Goal: Information Seeking & Learning: Check status

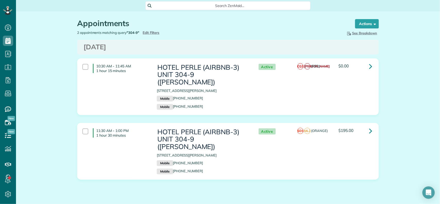
scroll to position [2, 2]
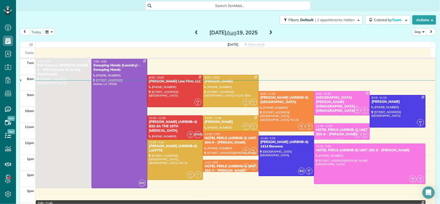
scroll to position [6, 0]
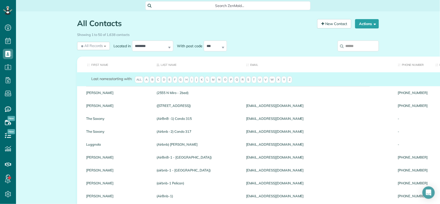
scroll to position [2, 2]
click at [359, 46] on input "search" at bounding box center [357, 45] width 41 height 11
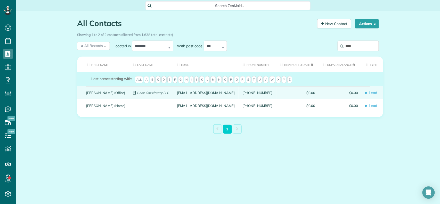
type input "****"
click at [101, 93] on link "Brian Cook (Office)" at bounding box center [105, 93] width 39 height 4
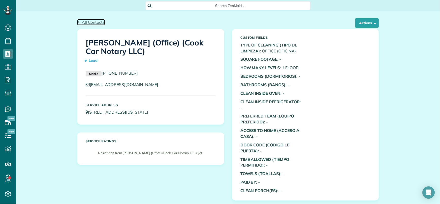
click at [82, 22] on span "All Contacts" at bounding box center [93, 22] width 23 height 5
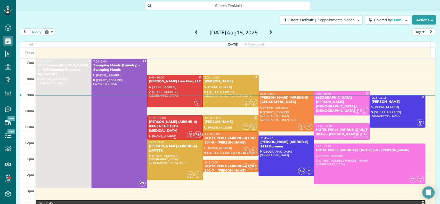
scroll to position [6, 0]
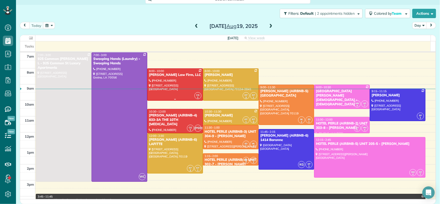
click at [163, 83] on div at bounding box center [174, 85] width 55 height 32
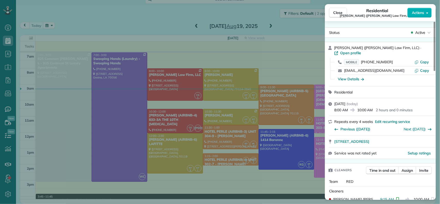
scroll to position [35, 0]
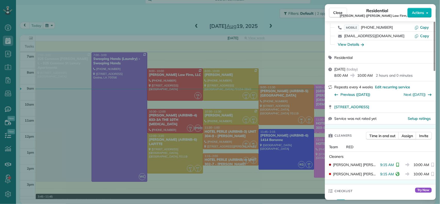
drag, startPoint x: 337, startPoint y: 14, endPoint x: 130, endPoint y: 66, distance: 213.1
click at [337, 14] on span "Close" at bounding box center [337, 12] width 9 height 5
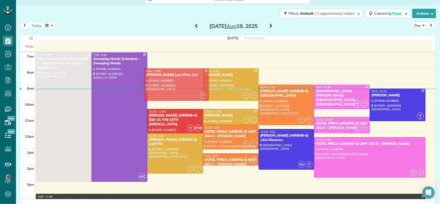
drag, startPoint x: 172, startPoint y: 83, endPoint x: 170, endPoint y: 82, distance: 2.9
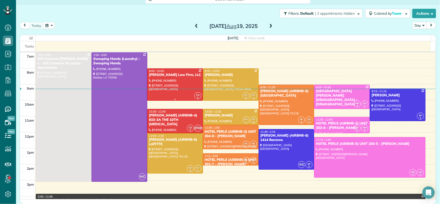
click at [169, 84] on div at bounding box center [174, 85] width 55 height 32
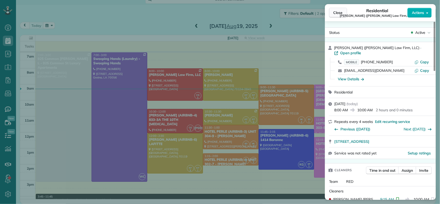
click at [339, 11] on span "Close" at bounding box center [337, 12] width 9 height 5
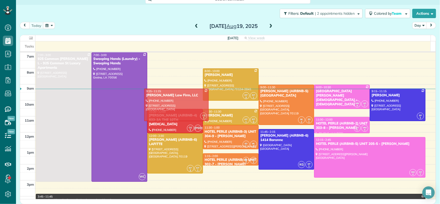
drag, startPoint x: 179, startPoint y: 80, endPoint x: 180, endPoint y: 99, distance: 19.1
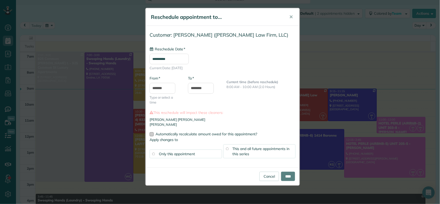
type input "**********"
click at [286, 175] on input "****" at bounding box center [288, 175] width 14 height 9
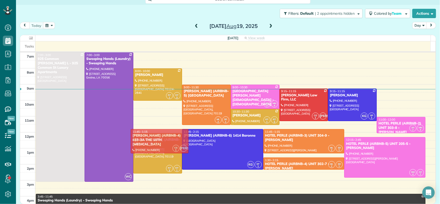
drag, startPoint x: 149, startPoint y: 117, endPoint x: 153, endPoint y: 135, distance: 18.7
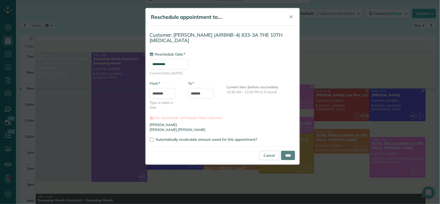
type input "**********"
click at [286, 151] on input "****" at bounding box center [288, 155] width 14 height 9
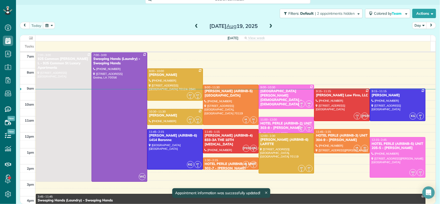
click at [267, 193] on icon at bounding box center [266, 192] width 2 height 2
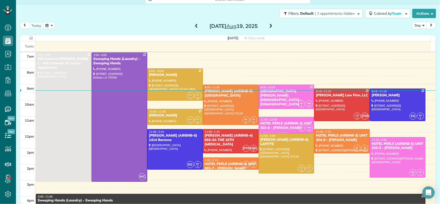
click at [196, 26] on span at bounding box center [197, 26] width 6 height 5
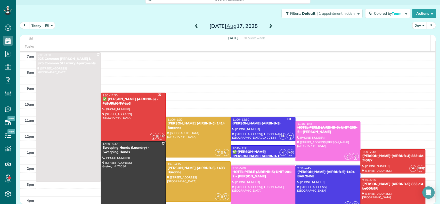
click at [194, 25] on span at bounding box center [197, 26] width 6 height 5
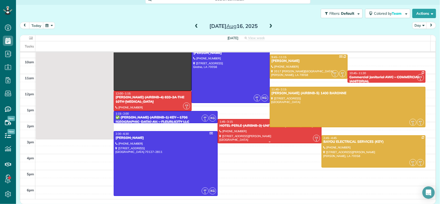
scroll to position [34, 0]
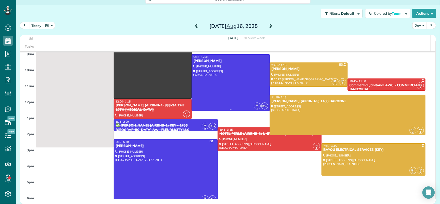
click at [236, 77] on div at bounding box center [230, 82] width 77 height 56
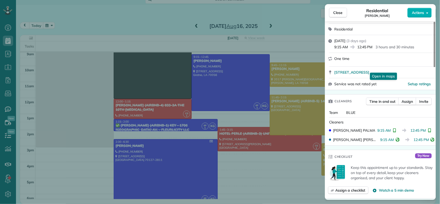
scroll to position [69, 0]
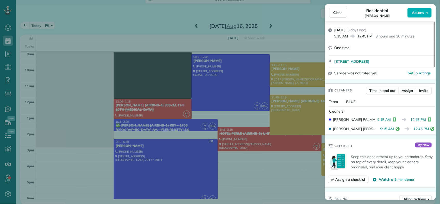
drag, startPoint x: 377, startPoint y: 120, endPoint x: 391, endPoint y: 120, distance: 13.4
click at [391, 120] on span "9:15 AM" at bounding box center [384, 119] width 14 height 5
drag, startPoint x: 343, startPoint y: 15, endPoint x: 348, endPoint y: 18, distance: 6.1
click at [343, 15] on span "Close" at bounding box center [337, 12] width 9 height 5
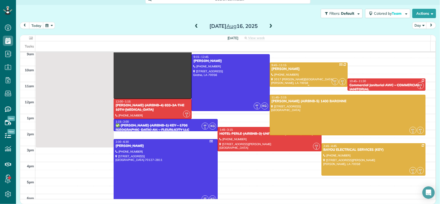
click at [279, 71] on div at bounding box center [308, 75] width 77 height 24
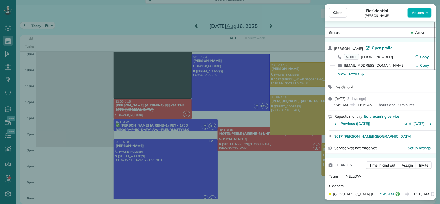
drag, startPoint x: 335, startPoint y: 106, endPoint x: 348, endPoint y: 105, distance: 12.7
click at [348, 105] on span "9:45 AM" at bounding box center [341, 104] width 14 height 5
drag, startPoint x: 343, startPoint y: 13, endPoint x: 362, endPoint y: 72, distance: 62.7
click at [343, 13] on span "Close" at bounding box center [337, 12] width 9 height 5
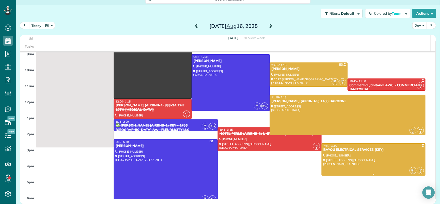
click at [353, 159] on div at bounding box center [373, 159] width 103 height 32
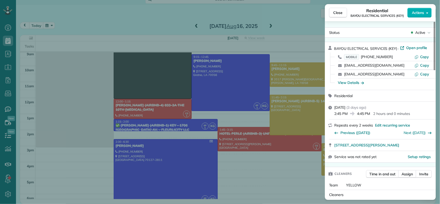
scroll to position [69, 0]
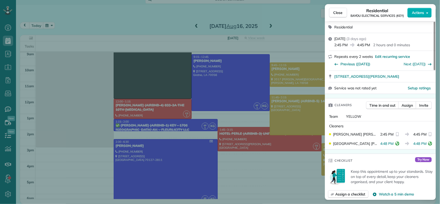
drag, startPoint x: 414, startPoint y: 134, endPoint x: 423, endPoint y: 133, distance: 8.8
click at [423, 133] on span "4:45 PM" at bounding box center [419, 133] width 13 height 5
drag, startPoint x: 411, startPoint y: 144, endPoint x: 423, endPoint y: 144, distance: 12.1
click at [423, 144] on span "4:48 PM" at bounding box center [419, 143] width 13 height 5
click at [340, 14] on span "Close" at bounding box center [337, 12] width 9 height 5
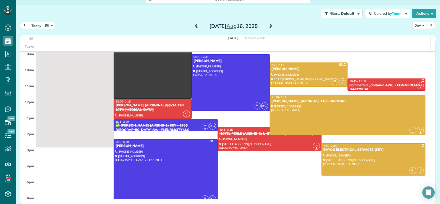
click at [268, 26] on span at bounding box center [271, 26] width 6 height 5
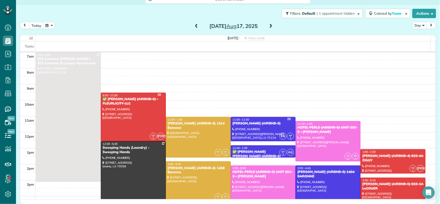
click at [194, 26] on span at bounding box center [197, 26] width 6 height 5
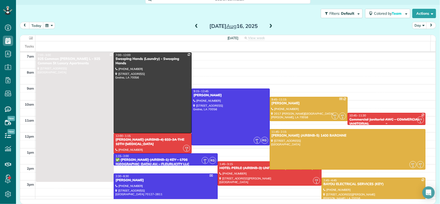
click at [361, 117] on div "10:45 - 11:30" at bounding box center [386, 115] width 75 height 4
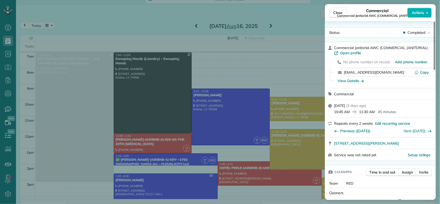
drag, startPoint x: 335, startPoint y: 112, endPoint x: 352, endPoint y: 113, distance: 16.5
click at [352, 113] on div "10:45 AM 11:30 AM 45 minutes" at bounding box center [383, 111] width 98 height 6
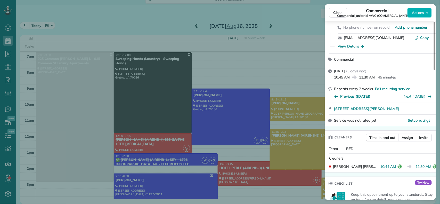
drag, startPoint x: 376, startPoint y: 165, endPoint x: 393, endPoint y: 166, distance: 16.8
click at [393, 166] on div "CLAUDIA GUTIERREZ 10:44 AM 11:30 AM" at bounding box center [380, 166] width 107 height 9
drag, startPoint x: 339, startPoint y: 11, endPoint x: 337, endPoint y: 18, distance: 7.6
click at [339, 10] on span "Close" at bounding box center [337, 12] width 9 height 5
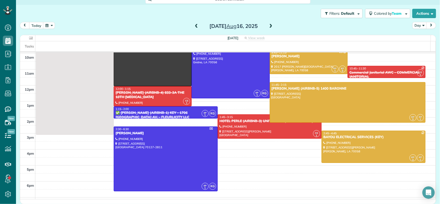
scroll to position [69, 0]
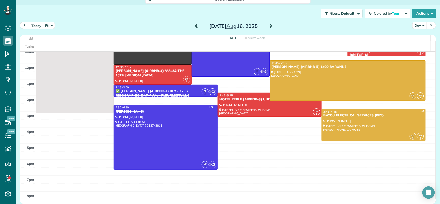
click at [227, 105] on div at bounding box center [269, 105] width 103 height 24
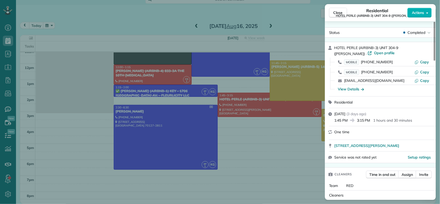
drag, startPoint x: 358, startPoint y: 120, endPoint x: 371, endPoint y: 121, distance: 12.6
click at [371, 121] on div "1:45 PM 3:15 PM 1 hours and 30 minutes" at bounding box center [383, 119] width 98 height 6
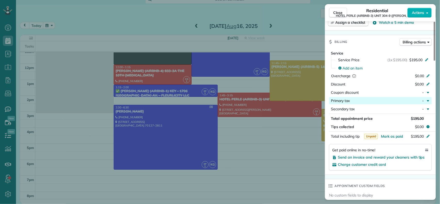
scroll to position [277, 0]
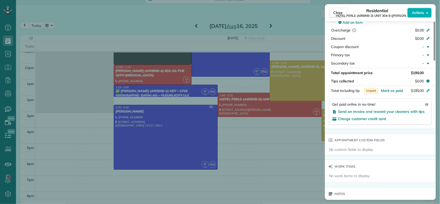
click at [336, 13] on span "Close" at bounding box center [337, 12] width 9 height 5
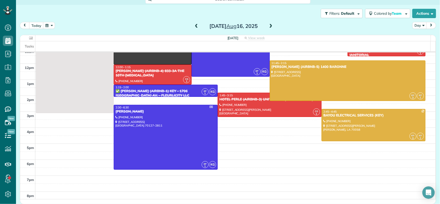
click at [268, 26] on span at bounding box center [271, 26] width 6 height 5
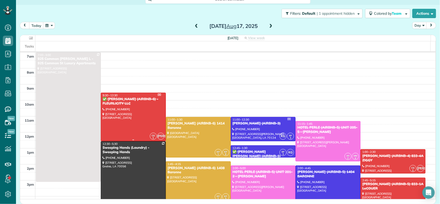
click at [150, 103] on div "✅ [PERSON_NAME] (AIRBNB-6) - FLEURLICITY LLC" at bounding box center [133, 101] width 62 height 9
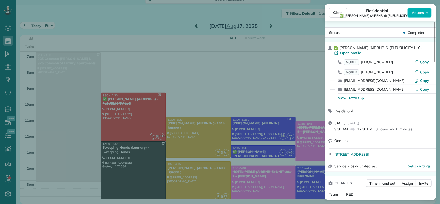
drag, startPoint x: 334, startPoint y: 130, endPoint x: 348, endPoint y: 130, distance: 13.7
click at [348, 130] on span "9:30 AM" at bounding box center [341, 128] width 14 height 5
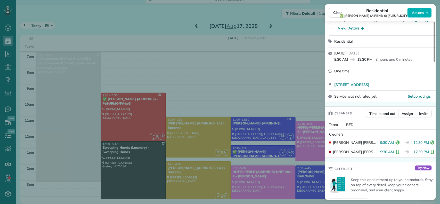
scroll to position [104, 0]
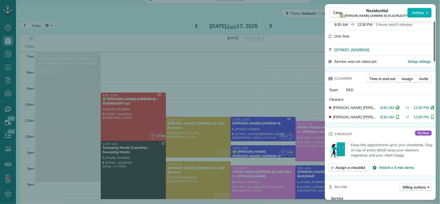
drag, startPoint x: 340, startPoint y: 12, endPoint x: 432, endPoint y: 60, distance: 104.8
click at [340, 12] on span "Close" at bounding box center [337, 12] width 9 height 5
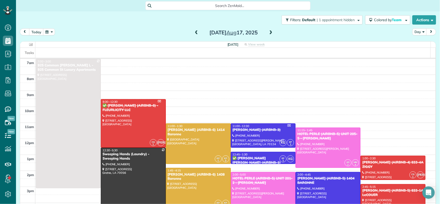
click at [197, 31] on div "Sunday Aug 17, 2025" at bounding box center [233, 32] width 82 height 8
click at [194, 31] on span at bounding box center [197, 32] width 6 height 5
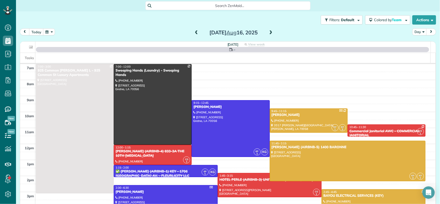
click at [194, 31] on span at bounding box center [197, 32] width 6 height 5
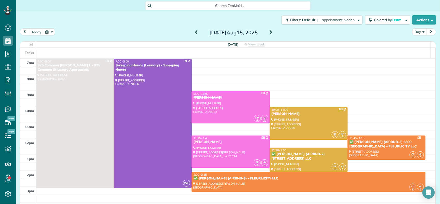
click at [194, 31] on span at bounding box center [197, 32] width 6 height 5
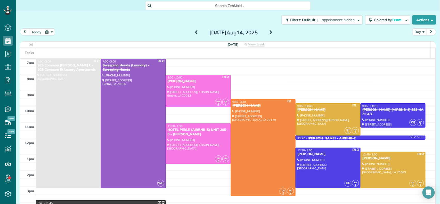
click at [269, 35] on span at bounding box center [271, 32] width 6 height 5
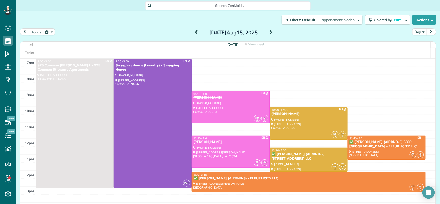
click at [270, 33] on span at bounding box center [271, 32] width 6 height 5
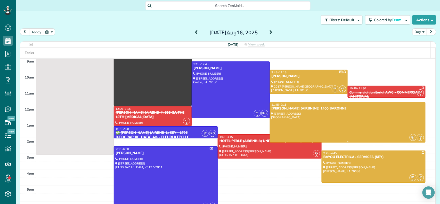
scroll to position [69, 0]
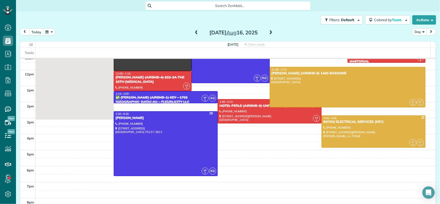
click at [269, 35] on span at bounding box center [271, 32] width 6 height 5
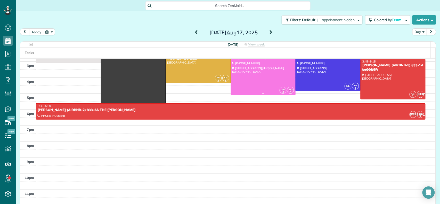
scroll to position [128, 0]
click at [268, 33] on span at bounding box center [271, 32] width 6 height 5
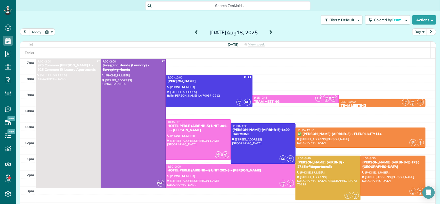
scroll to position [34, 0]
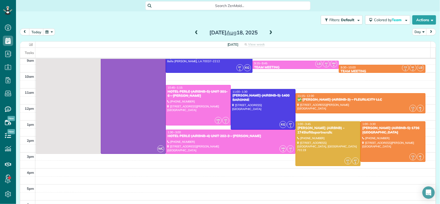
click at [268, 36] on span at bounding box center [271, 33] width 6 height 8
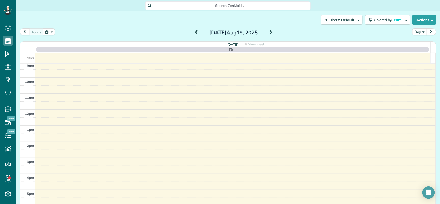
scroll to position [0, 0]
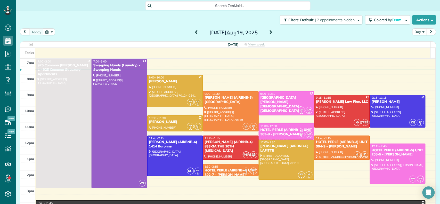
click at [195, 32] on span at bounding box center [197, 32] width 6 height 5
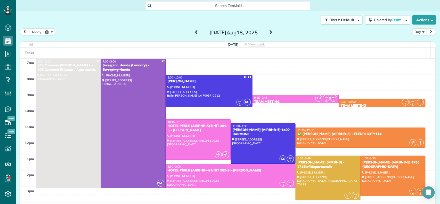
click at [194, 34] on span at bounding box center [197, 32] width 6 height 5
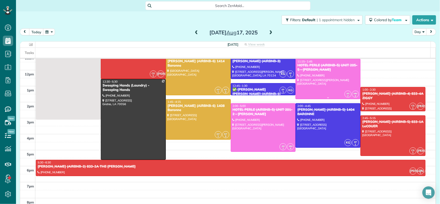
scroll to position [34, 0]
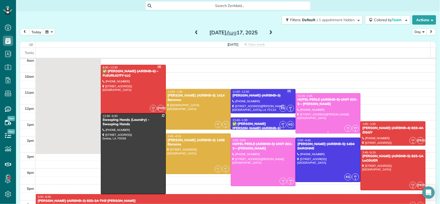
click at [311, 102] on div "HOTEL PERLE (AIRBNB-5) UNIT 205-5 - [PERSON_NAME]" at bounding box center [328, 101] width 62 height 9
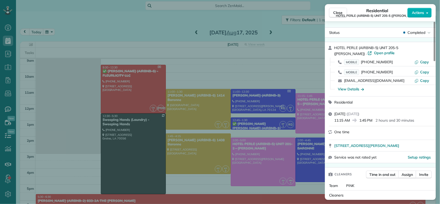
drag, startPoint x: 334, startPoint y: 120, endPoint x: 352, endPoint y: 123, distance: 17.5
click at [352, 123] on div "Sunday, August 17, 2025 ( 2 days ago ) 11:15 AM 1:45 PM 2 hours and 30 minutes" at bounding box center [380, 117] width 111 height 18
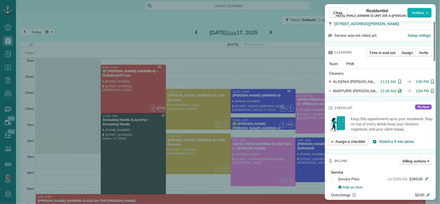
scroll to position [137, 0]
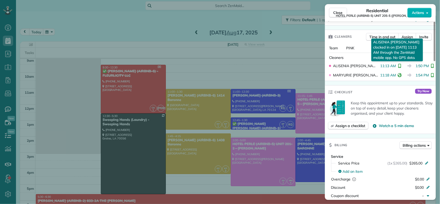
drag, startPoint x: 377, startPoint y: 66, endPoint x: 394, endPoint y: 66, distance: 16.8
click at [394, 66] on div "11:13 AM ALISENIA RAMIREZ clocked in on 17 Aug 11:13 AM through the ZenMaid mob…" at bounding box center [391, 65] width 23 height 5
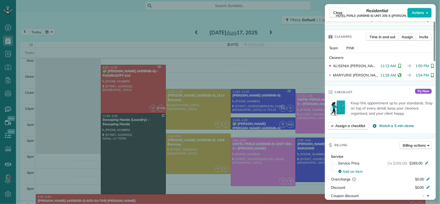
drag, startPoint x: 378, startPoint y: 74, endPoint x: 393, endPoint y: 77, distance: 15.6
click at [393, 77] on span "11:18 AM" at bounding box center [388, 74] width 16 height 5
click at [337, 10] on span "Close" at bounding box center [337, 12] width 9 height 5
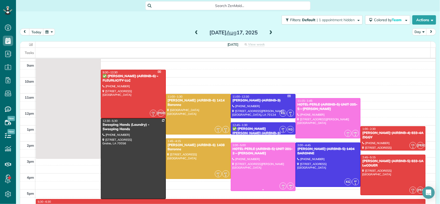
scroll to position [25, 0]
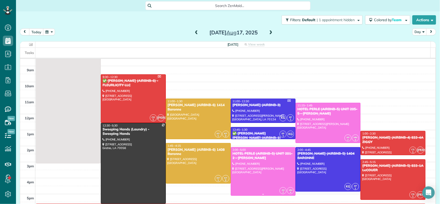
click at [259, 160] on div at bounding box center [263, 171] width 64 height 48
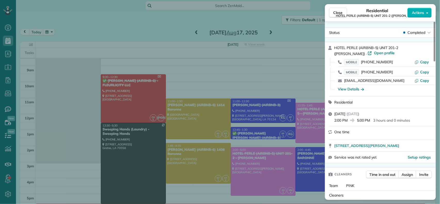
scroll to position [35, 0]
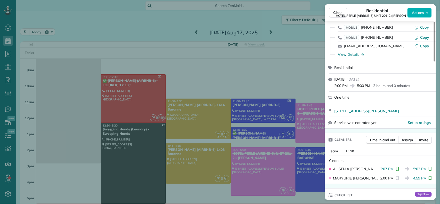
drag, startPoint x: 357, startPoint y: 86, endPoint x: 370, endPoint y: 87, distance: 12.7
click at [370, 87] on span "5:00 PM" at bounding box center [363, 85] width 13 height 5
drag, startPoint x: 410, startPoint y: 168, endPoint x: 423, endPoint y: 169, distance: 12.4
click at [423, 169] on span "5:03 PM" at bounding box center [419, 168] width 13 height 5
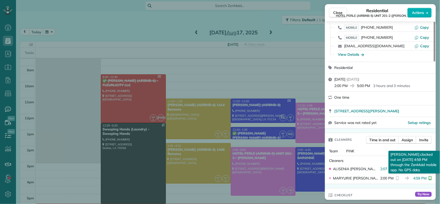
drag, startPoint x: 410, startPoint y: 176, endPoint x: 424, endPoint y: 178, distance: 13.7
click at [424, 178] on span "4:59 PM" at bounding box center [419, 177] width 13 height 5
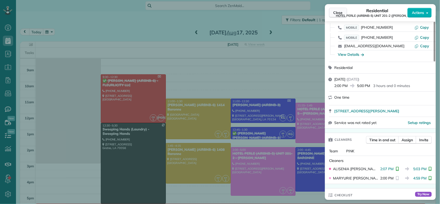
click at [336, 15] on button "Close" at bounding box center [338, 13] width 18 height 10
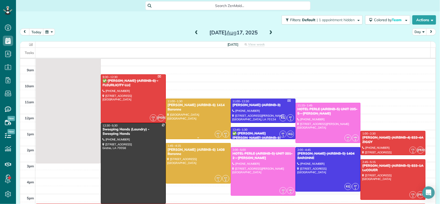
click at [203, 103] on div "[PERSON_NAME] (AIRBNB-6) 1414 Baronne" at bounding box center [198, 107] width 62 height 9
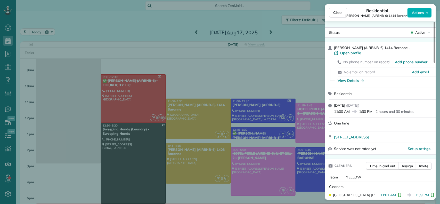
drag, startPoint x: 333, startPoint y: 106, endPoint x: 336, endPoint y: 107, distance: 2.9
click at [333, 106] on div "Sunday, August 17, 2025 ( 2 days ago ) 11:00 AM 1:30 PM 2 hours and 30 minutes" at bounding box center [380, 108] width 111 height 18
drag, startPoint x: 336, startPoint y: 107, endPoint x: 348, endPoint y: 108, distance: 11.6
click at [348, 109] on span "11:00 AM" at bounding box center [342, 111] width 16 height 5
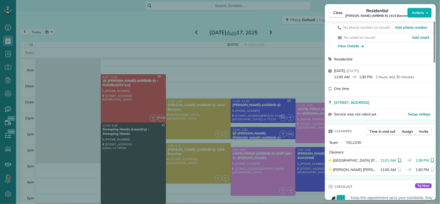
drag, startPoint x: 377, startPoint y: 155, endPoint x: 393, endPoint y: 155, distance: 16.2
click at [393, 155] on div "KENIA PACHECO 11:01 AM 1:39 PM" at bounding box center [380, 159] width 107 height 9
click at [339, 14] on span "Close" at bounding box center [337, 12] width 9 height 5
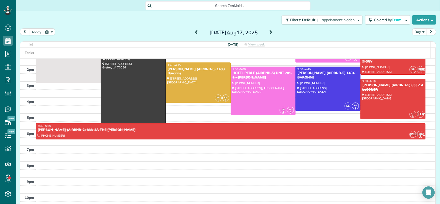
scroll to position [93, 0]
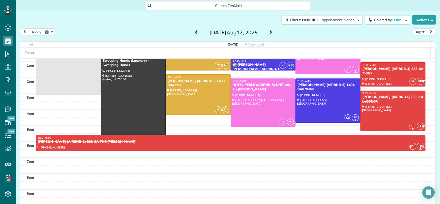
click at [197, 96] on div at bounding box center [198, 94] width 64 height 40
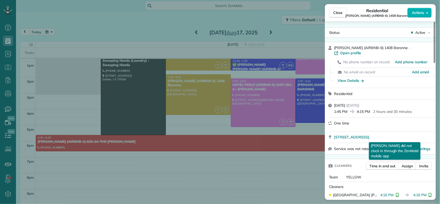
scroll to position [35, 0]
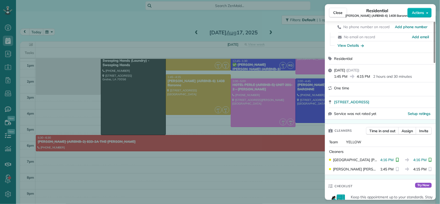
drag, startPoint x: 411, startPoint y: 155, endPoint x: 423, endPoint y: 152, distance: 12.4
click at [423, 157] on span "4:16 PM" at bounding box center [419, 159] width 13 height 5
drag, startPoint x: 357, startPoint y: 71, endPoint x: 369, endPoint y: 73, distance: 12.5
click at [369, 74] on span "4:15 PM" at bounding box center [363, 76] width 13 height 5
click at [336, 14] on span "Close" at bounding box center [337, 12] width 9 height 5
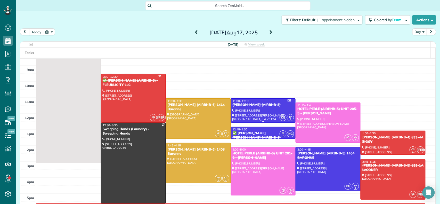
scroll to position [25, 0]
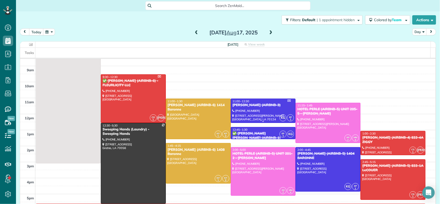
click at [253, 109] on div at bounding box center [263, 111] width 64 height 24
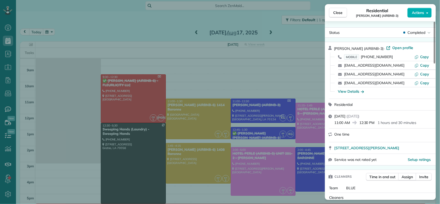
drag, startPoint x: 334, startPoint y: 122, endPoint x: 349, endPoint y: 124, distance: 15.6
click at [349, 124] on span "11:00 AM" at bounding box center [342, 122] width 16 height 5
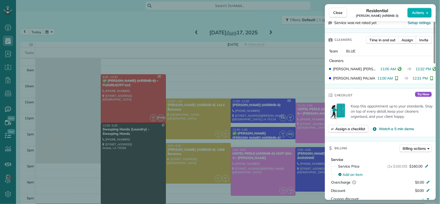
scroll to position [137, 0]
click at [330, 11] on button "Close" at bounding box center [338, 13] width 18 height 10
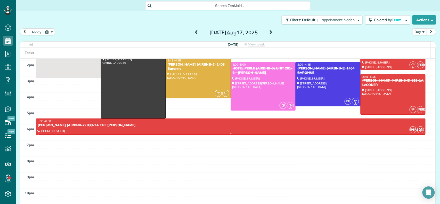
scroll to position [93, 0]
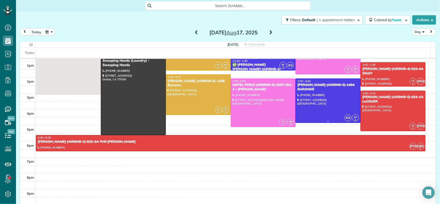
click at [314, 110] on div at bounding box center [328, 101] width 64 height 44
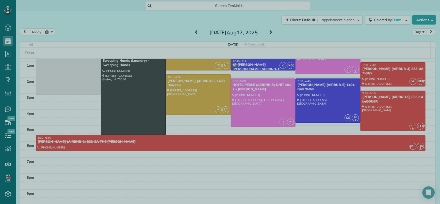
click at [329, 106] on div at bounding box center [220, 102] width 440 height 204
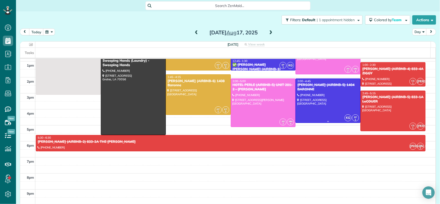
click at [329, 106] on div at bounding box center [328, 101] width 64 height 44
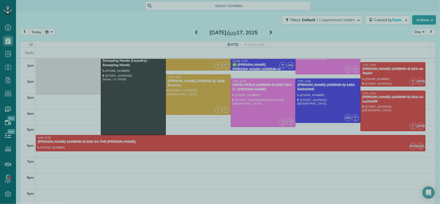
click at [130, 38] on div at bounding box center [220, 102] width 440 height 204
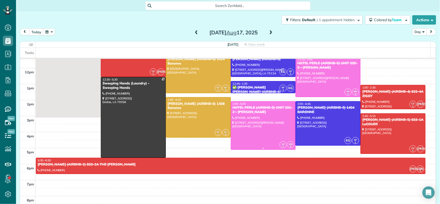
scroll to position [59, 0]
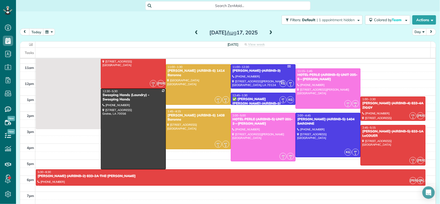
click at [194, 33] on span at bounding box center [197, 32] width 6 height 5
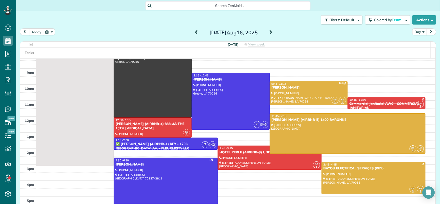
scroll to position [34, 0]
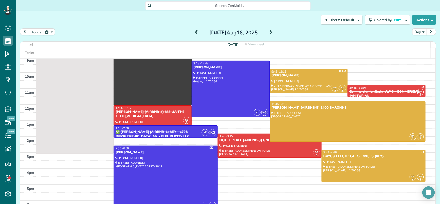
click at [205, 91] on div at bounding box center [230, 89] width 77 height 56
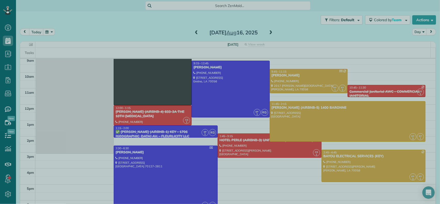
click at [313, 50] on div at bounding box center [220, 102] width 440 height 204
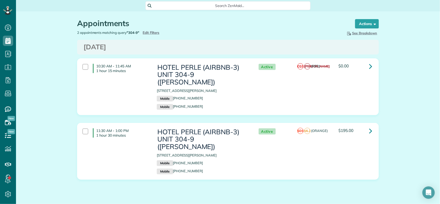
scroll to position [2, 2]
click at [150, 32] on span "Edit Filters" at bounding box center [151, 32] width 17 height 4
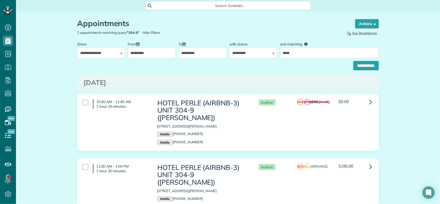
click at [158, 55] on input "**********" at bounding box center [152, 52] width 48 height 11
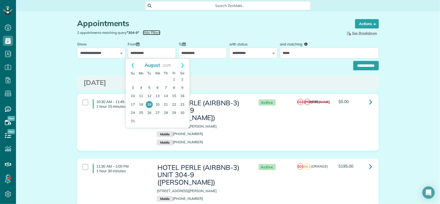
click at [154, 31] on span "Hide Filters" at bounding box center [152, 32] width 18 height 5
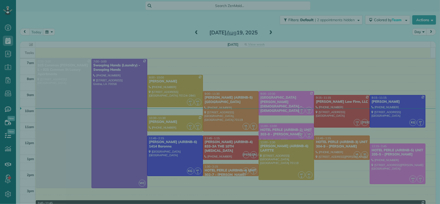
scroll to position [2, 2]
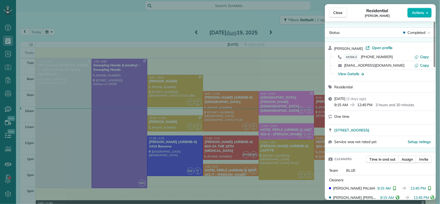
click at [335, 11] on span "Close" at bounding box center [337, 12] width 9 height 5
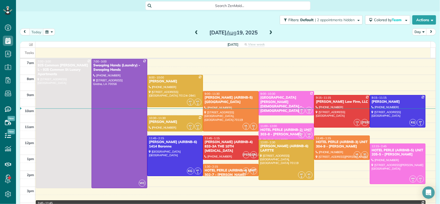
click at [194, 32] on span at bounding box center [197, 32] width 6 height 5
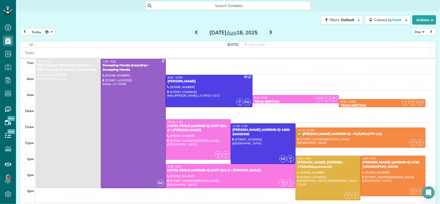
click at [194, 32] on span at bounding box center [197, 32] width 6 height 5
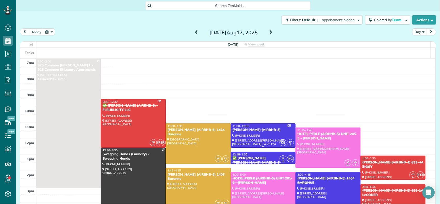
click at [273, 127] on div "11:00 - 12:30" at bounding box center [263, 126] width 62 height 4
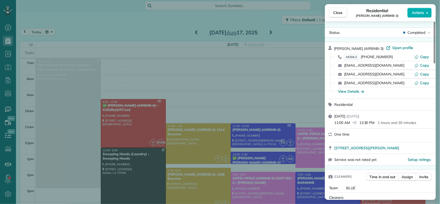
click at [278, 71] on div "Close Residential [PERSON_NAME] (AIRBNB-3) Actions Status Completed [PERSON_NAM…" at bounding box center [220, 102] width 440 height 204
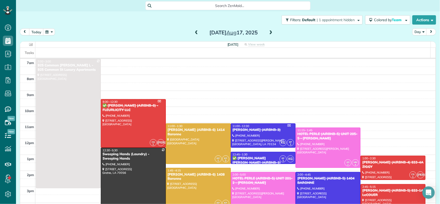
click at [194, 34] on span at bounding box center [197, 32] width 6 height 5
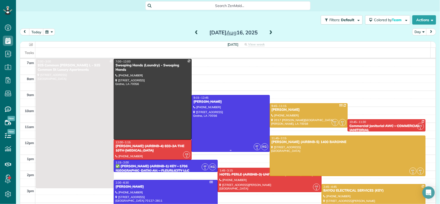
click at [229, 104] on div at bounding box center [230, 123] width 77 height 56
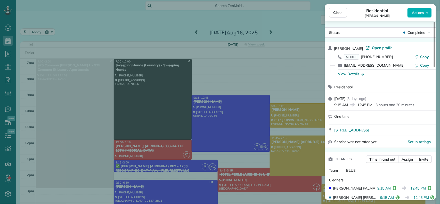
drag, startPoint x: 334, startPoint y: 104, endPoint x: 348, endPoint y: 105, distance: 13.8
click at [348, 105] on span "9:15 AM" at bounding box center [341, 104] width 14 height 5
click at [366, 109] on div "[DATE] ( [DATE] ) 9:15 AM 12:45 PM 3 hours and 30 minutes" at bounding box center [380, 102] width 111 height 18
click at [332, 13] on button "Close" at bounding box center [338, 13] width 18 height 10
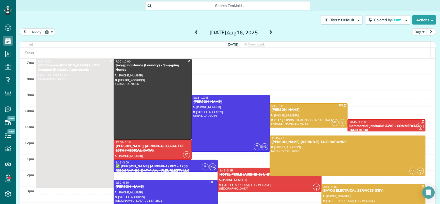
click at [268, 32] on span at bounding box center [271, 32] width 6 height 5
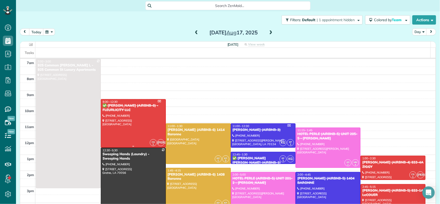
click at [143, 113] on div at bounding box center [133, 123] width 64 height 48
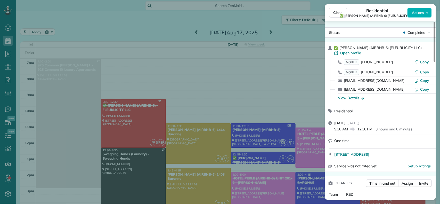
scroll to position [69, 0]
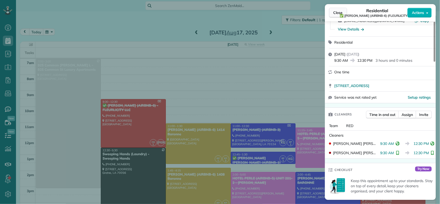
click at [335, 12] on span "Close" at bounding box center [337, 12] width 9 height 5
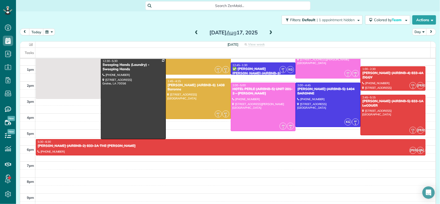
scroll to position [128, 0]
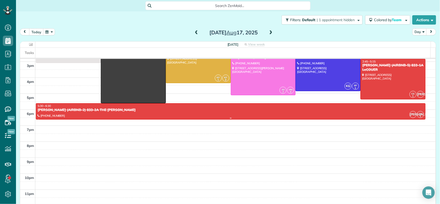
click at [266, 104] on div "5:30 - 6:30" at bounding box center [230, 106] width 386 height 4
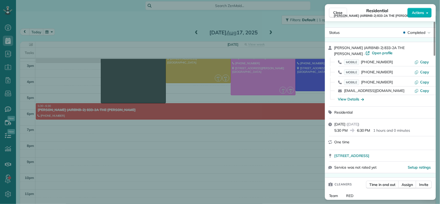
drag, startPoint x: 358, startPoint y: 131, endPoint x: 370, endPoint y: 130, distance: 11.9
click at [370, 130] on span "6:30 PM" at bounding box center [363, 130] width 13 height 5
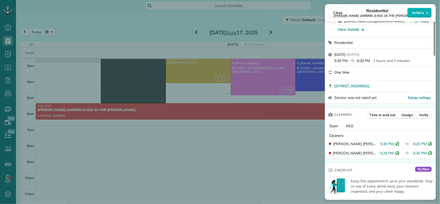
drag, startPoint x: 333, startPoint y: 143, endPoint x: 353, endPoint y: 145, distance: 19.4
click at [353, 145] on span "[PERSON_NAME] [PERSON_NAME]" at bounding box center [355, 143] width 45 height 5
click at [339, 145] on span "[PERSON_NAME] [PERSON_NAME]" at bounding box center [355, 143] width 45 height 5
drag, startPoint x: 333, startPoint y: 143, endPoint x: 368, endPoint y: 146, distance: 34.4
click at [368, 146] on div "[PERSON_NAME] [PERSON_NAME] 5:30 PM 6:30 PM" at bounding box center [380, 143] width 107 height 9
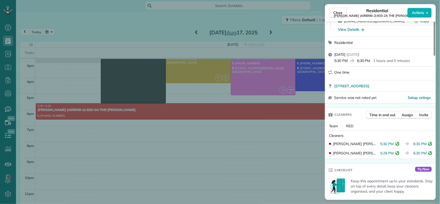
click at [382, 133] on div "Cleaners" at bounding box center [381, 135] width 105 height 5
click at [338, 13] on span "Close" at bounding box center [337, 12] width 9 height 5
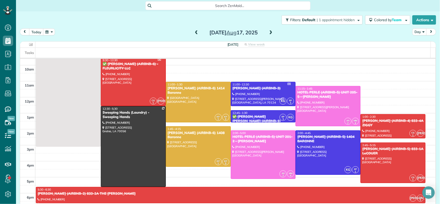
scroll to position [25, 0]
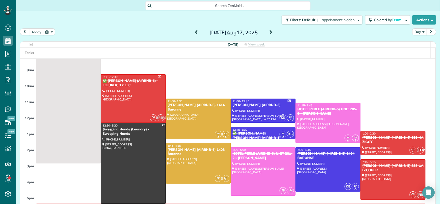
click at [127, 91] on div at bounding box center [133, 98] width 64 height 48
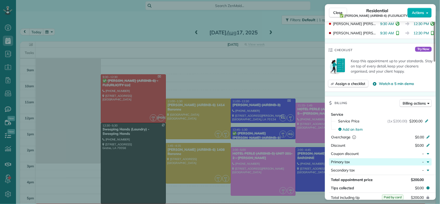
scroll to position [172, 0]
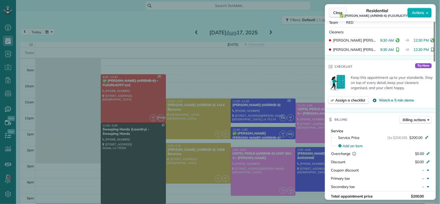
click at [339, 11] on span "Close" at bounding box center [337, 12] width 9 height 5
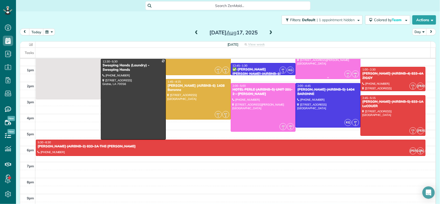
scroll to position [93, 0]
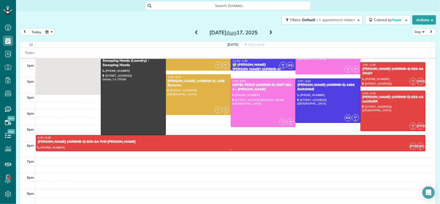
click at [224, 140] on div "[PERSON_NAME] (AIRBNB-2) 833-2A THE [PERSON_NAME]" at bounding box center [230, 141] width 386 height 4
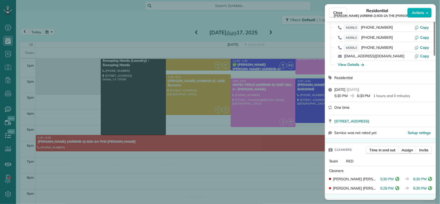
scroll to position [70, 0]
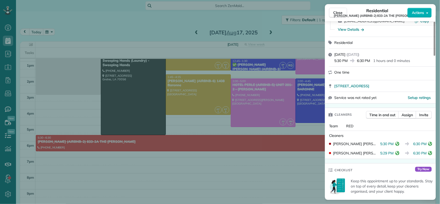
drag, startPoint x: 413, startPoint y: 143, endPoint x: 426, endPoint y: 142, distance: 12.9
click at [426, 142] on span "6:30 PM" at bounding box center [419, 143] width 13 height 5
drag, startPoint x: 337, startPoint y: 10, endPoint x: 328, endPoint y: 76, distance: 66.1
click at [337, 10] on span "Close" at bounding box center [337, 12] width 9 height 5
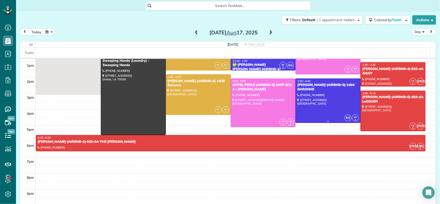
click at [309, 101] on div at bounding box center [328, 101] width 64 height 44
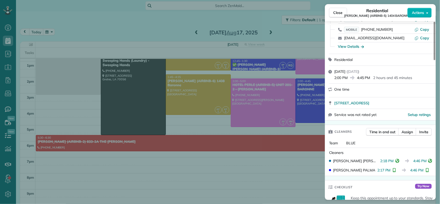
scroll to position [69, 0]
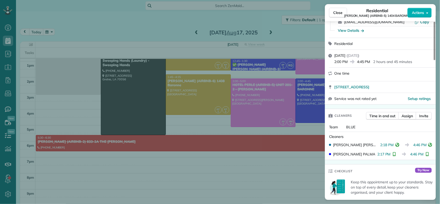
drag, startPoint x: 358, startPoint y: 61, endPoint x: 372, endPoint y: 62, distance: 14.5
click at [372, 62] on div "2:00 PM 4:45 PM 2 hours and 45 minutes" at bounding box center [383, 61] width 98 height 6
drag, startPoint x: 411, startPoint y: 145, endPoint x: 423, endPoint y: 145, distance: 11.9
click at [423, 145] on span "4:46 PM" at bounding box center [419, 144] width 13 height 5
click at [335, 11] on span "Close" at bounding box center [337, 12] width 9 height 5
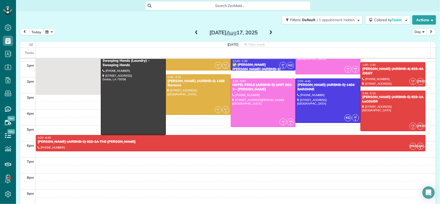
click at [268, 31] on span at bounding box center [271, 32] width 6 height 5
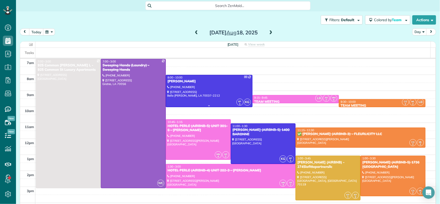
click at [185, 87] on div at bounding box center [209, 91] width 86 height 32
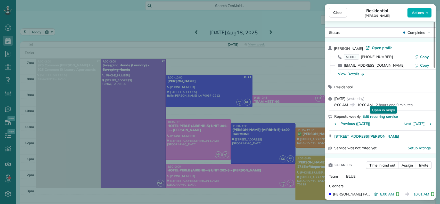
scroll to position [34, 0]
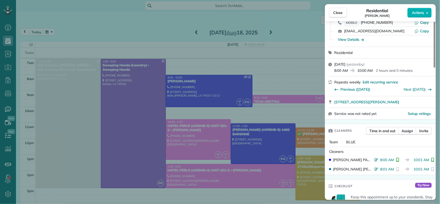
drag, startPoint x: 377, startPoint y: 159, endPoint x: 391, endPoint y: 159, distance: 13.4
click at [391, 159] on span "8:00 AM" at bounding box center [387, 159] width 14 height 5
click at [387, 189] on div "Checklist Try Now" at bounding box center [380, 185] width 111 height 13
drag, startPoint x: 374, startPoint y: 169, endPoint x: 392, endPoint y: 171, distance: 18.1
click at [392, 171] on div "[PERSON_NAME] 8:01 AM 10:01 AM" at bounding box center [380, 168] width 107 height 9
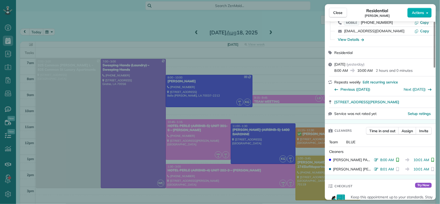
drag, startPoint x: 335, startPoint y: 12, endPoint x: 255, endPoint y: 114, distance: 129.3
click at [335, 12] on span "Close" at bounding box center [337, 12] width 9 height 5
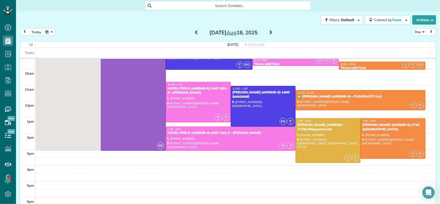
scroll to position [25, 0]
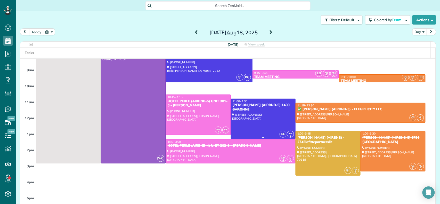
click at [252, 127] on div at bounding box center [263, 119] width 64 height 40
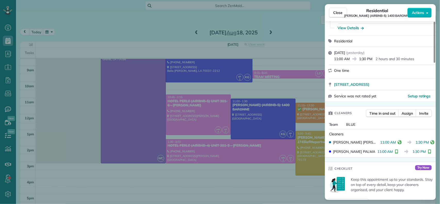
scroll to position [69, 0]
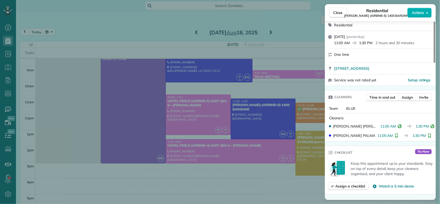
drag, startPoint x: 413, startPoint y: 127, endPoint x: 426, endPoint y: 127, distance: 12.4
click at [426, 127] on span "1:30 PM" at bounding box center [421, 125] width 13 height 5
drag, startPoint x: 332, startPoint y: 9, endPoint x: 316, endPoint y: 96, distance: 88.9
click at [332, 9] on button "Close" at bounding box center [338, 13] width 18 height 10
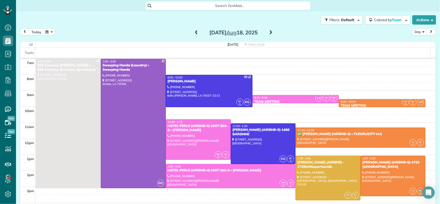
scroll to position [34, 0]
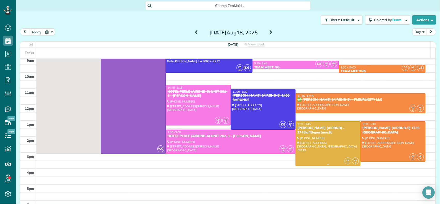
click at [320, 133] on div "[PERSON_NAME] (AIRBNB) - 2745lafittepartnersllc" at bounding box center [328, 130] width 62 height 9
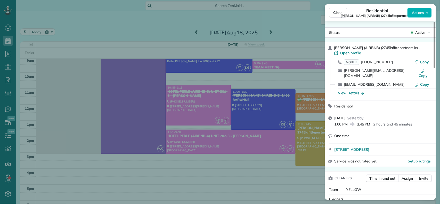
drag, startPoint x: 333, startPoint y: 118, endPoint x: 347, endPoint y: 120, distance: 14.5
click at [347, 120] on div "[DATE] ( [DATE] ) 1:00 PM 3:45 PM 2 hours and 45 minutes" at bounding box center [380, 121] width 111 height 18
drag, startPoint x: 357, startPoint y: 119, endPoint x: 370, endPoint y: 119, distance: 12.4
click at [370, 121] on span "3:45 PM" at bounding box center [363, 123] width 13 height 5
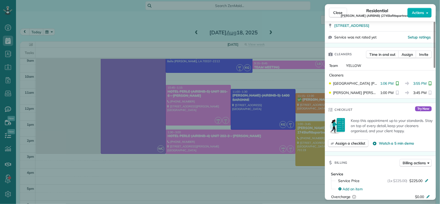
scroll to position [137, 0]
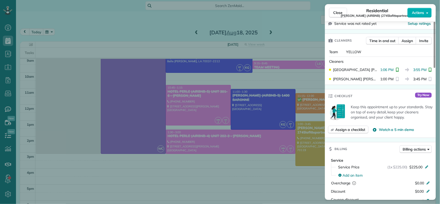
drag, startPoint x: 377, startPoint y: 63, endPoint x: 391, endPoint y: 64, distance: 14.5
click at [391, 65] on div "[PERSON_NAME] 1:06 PM 3:55 PM" at bounding box center [380, 69] width 107 height 9
drag, startPoint x: 411, startPoint y: 63, endPoint x: 423, endPoint y: 63, distance: 11.9
click at [423, 67] on span "3:55 PM" at bounding box center [419, 69] width 13 height 5
click at [380, 59] on div "Cleaners" at bounding box center [381, 61] width 105 height 5
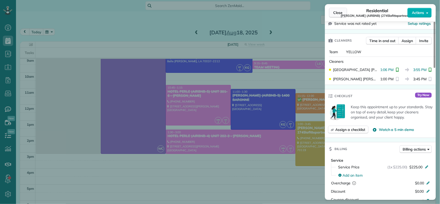
click at [335, 14] on span "Close" at bounding box center [337, 12] width 9 height 5
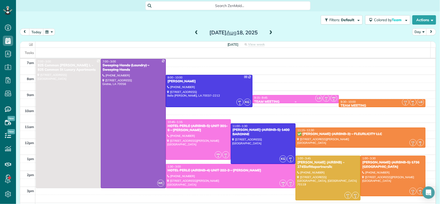
click at [272, 98] on div "9:15 - 9:45" at bounding box center [296, 98] width 84 height 4
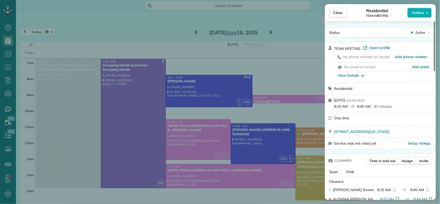
drag, startPoint x: 335, startPoint y: 107, endPoint x: 349, endPoint y: 108, distance: 13.7
click at [349, 108] on div "9:15 AM 9:45 AM 30 minutes" at bounding box center [383, 106] width 98 height 6
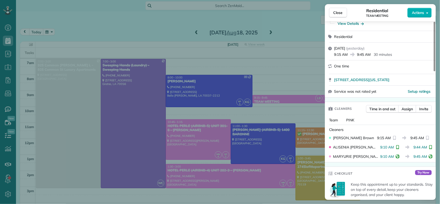
scroll to position [69, 0]
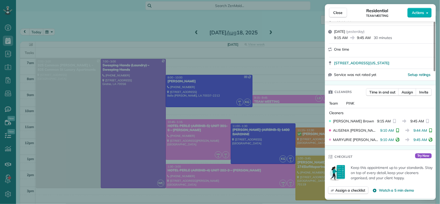
drag, startPoint x: 377, startPoint y: 130, endPoint x: 391, endPoint y: 132, distance: 14.3
click at [391, 132] on div "ALISENIA [PERSON_NAME] 9:10 AM 9:44 AM" at bounding box center [380, 130] width 107 height 9
click at [381, 127] on div "ALISENIA [PERSON_NAME] 9:10 AM 9:44 AM" at bounding box center [380, 130] width 107 height 9
drag, startPoint x: 378, startPoint y: 130, endPoint x: 390, endPoint y: 131, distance: 12.2
click at [390, 131] on span "9:10 AM" at bounding box center [387, 130] width 14 height 5
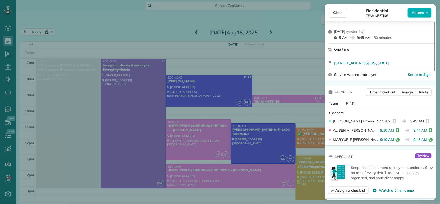
drag, startPoint x: 336, startPoint y: 15, endPoint x: 233, endPoint y: 109, distance: 139.4
click at [336, 15] on span "Close" at bounding box center [337, 12] width 9 height 5
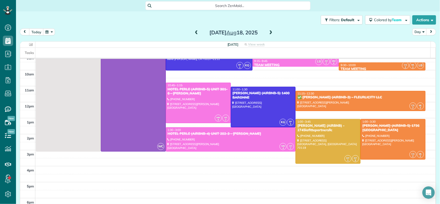
scroll to position [34, 0]
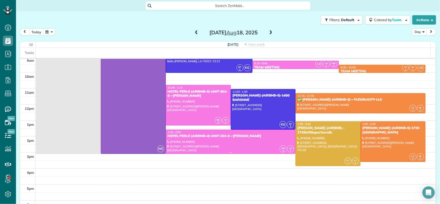
click at [216, 144] on div at bounding box center [230, 142] width 129 height 24
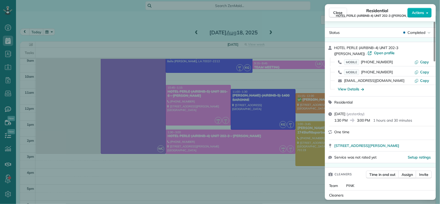
drag, startPoint x: 358, startPoint y: 121, endPoint x: 369, endPoint y: 120, distance: 11.6
click at [369, 120] on span "3:00 PM" at bounding box center [363, 120] width 13 height 5
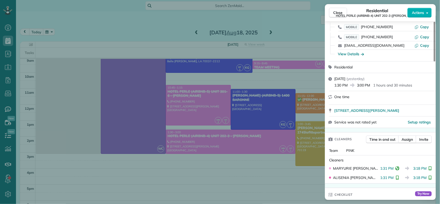
scroll to position [104, 0]
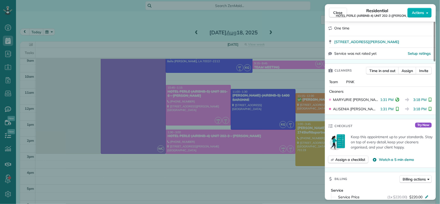
drag, startPoint x: 410, startPoint y: 97, endPoint x: 423, endPoint y: 98, distance: 12.9
click at [423, 98] on span "3:18 PM" at bounding box center [419, 99] width 13 height 5
click at [339, 11] on span "Close" at bounding box center [337, 12] width 9 height 5
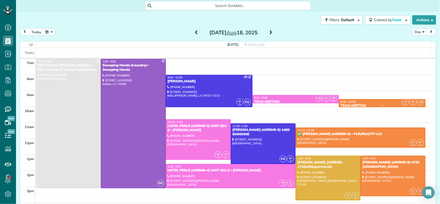
click at [363, 102] on div "9:30 - 10:00" at bounding box center [382, 102] width 84 height 4
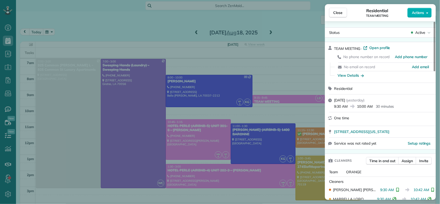
click at [340, 11] on span "Close" at bounding box center [337, 12] width 9 height 5
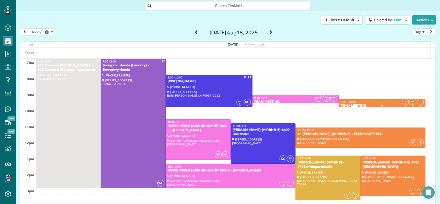
click at [351, 104] on div "TEAM MEETING" at bounding box center [382, 105] width 84 height 4
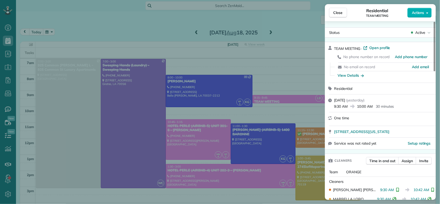
drag, startPoint x: 334, startPoint y: 107, endPoint x: 347, endPoint y: 107, distance: 13.1
click at [347, 107] on span "9:30 AM" at bounding box center [341, 106] width 14 height 5
click at [337, 9] on button "Close" at bounding box center [338, 13] width 18 height 10
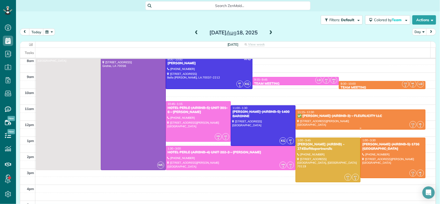
scroll to position [34, 0]
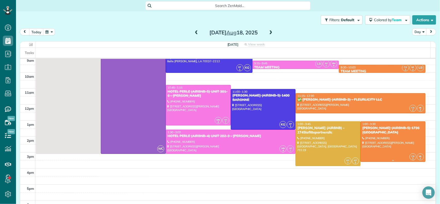
click at [369, 136] on div at bounding box center [393, 141] width 64 height 40
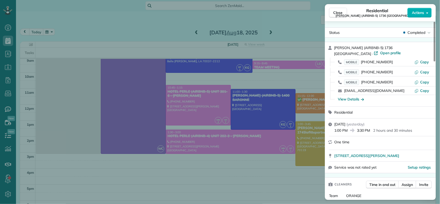
drag, startPoint x: 357, startPoint y: 126, endPoint x: 369, endPoint y: 127, distance: 11.6
click at [369, 128] on span "3:30 PM" at bounding box center [363, 130] width 13 height 5
click at [373, 127] on div "1:00 PM 3:30 PM 2 hours and 30 minutes" at bounding box center [383, 130] width 98 height 6
drag, startPoint x: 370, startPoint y: 124, endPoint x: 358, endPoint y: 125, distance: 12.2
click at [358, 128] on span "3:30 PM" at bounding box center [363, 130] width 13 height 5
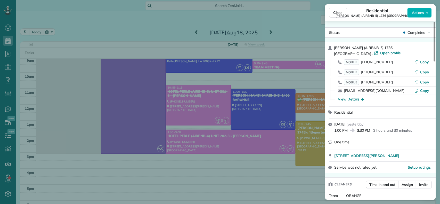
scroll to position [103, 0]
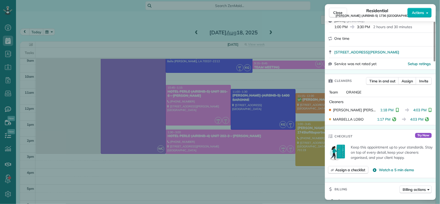
drag, startPoint x: 411, startPoint y: 104, endPoint x: 424, endPoint y: 106, distance: 13.2
click at [424, 107] on span "4:03 PM" at bounding box center [419, 109] width 13 height 5
drag, startPoint x: 230, startPoint y: 70, endPoint x: 189, endPoint y: 87, distance: 44.5
click at [230, 70] on div "Close Residential [PERSON_NAME] (AIRBNB-5) 1736 [PERSON_NAME] Actions Status Co…" at bounding box center [220, 102] width 440 height 204
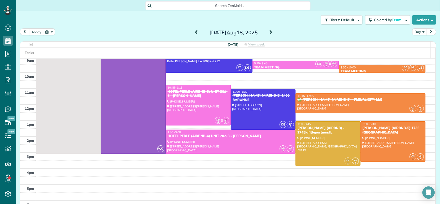
click at [194, 32] on span at bounding box center [197, 32] width 6 height 5
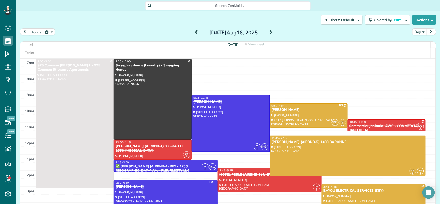
click at [194, 33] on span at bounding box center [197, 32] width 6 height 5
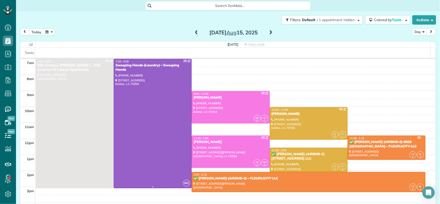
click at [156, 99] on div at bounding box center [152, 123] width 77 height 129
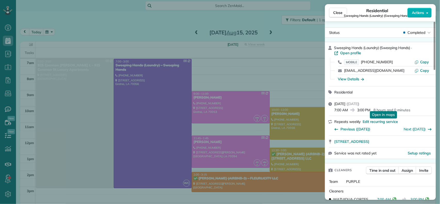
scroll to position [34, 0]
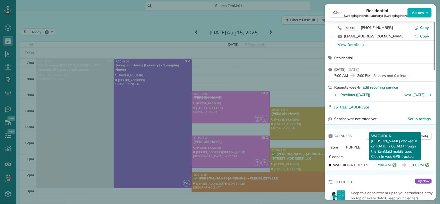
drag, startPoint x: 378, startPoint y: 164, endPoint x: 394, endPoint y: 162, distance: 16.8
click at [394, 162] on div "7:00 AM WAZUIDUA [PERSON_NAME] clocked in on [DATE] 7:00 AM through the ZenMaid…" at bounding box center [387, 164] width 21 height 5
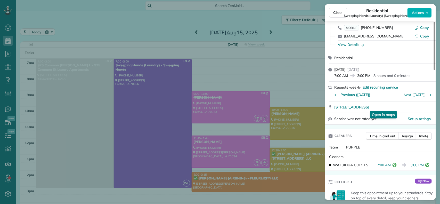
drag, startPoint x: 335, startPoint y: 12, endPoint x: 263, endPoint y: 38, distance: 76.5
click at [335, 12] on span "Close" at bounding box center [337, 12] width 9 height 5
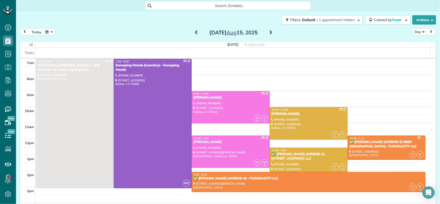
click at [269, 31] on span at bounding box center [271, 32] width 6 height 5
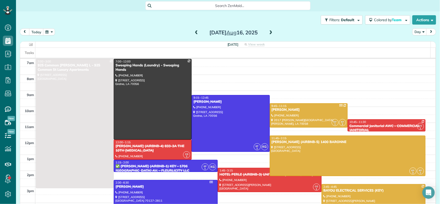
click at [269, 30] on span at bounding box center [271, 32] width 6 height 5
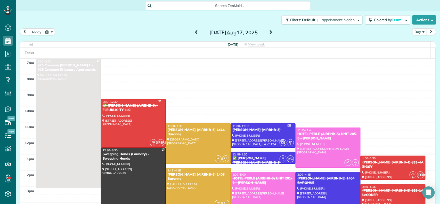
click at [269, 30] on span at bounding box center [271, 32] width 6 height 5
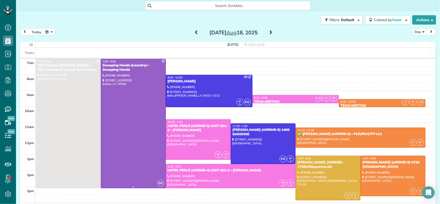
click at [127, 86] on div at bounding box center [133, 123] width 64 height 129
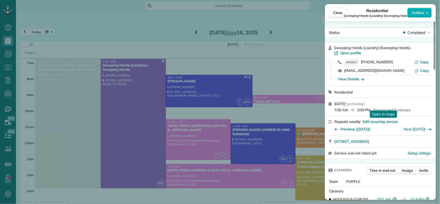
scroll to position [35, 0]
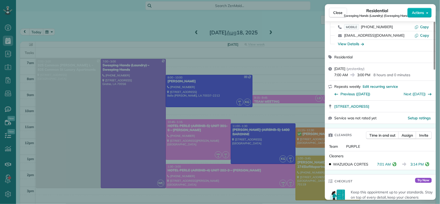
drag, startPoint x: 377, startPoint y: 163, endPoint x: 389, endPoint y: 165, distance: 12.8
click at [389, 165] on div "WAZUIDUA [PERSON_NAME] 7:01 AM 3:14 PM" at bounding box center [380, 163] width 107 height 9
click at [377, 169] on div "Cleaners Time in and out Assign Invite Team PURPLE Cleaners WAZUIDUA [PERSON_NA…" at bounding box center [380, 149] width 111 height 42
drag, startPoint x: 377, startPoint y: 165, endPoint x: 390, endPoint y: 165, distance: 12.4
click at [390, 165] on span "7:01 AM" at bounding box center [384, 163] width 14 height 5
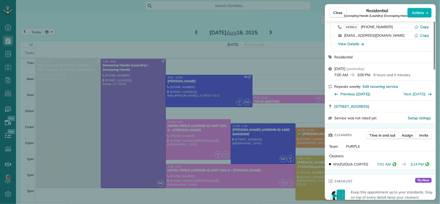
drag, startPoint x: 413, startPoint y: 164, endPoint x: 423, endPoint y: 164, distance: 9.8
click at [423, 164] on span "3:14 PM" at bounding box center [416, 163] width 13 height 5
drag, startPoint x: 340, startPoint y: 13, endPoint x: 235, endPoint y: 47, distance: 111.1
click at [340, 13] on span "Close" at bounding box center [337, 12] width 9 height 5
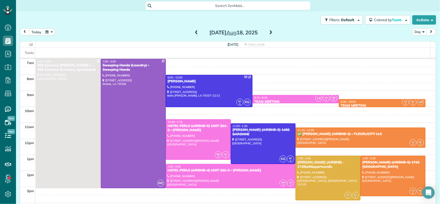
click at [268, 32] on span at bounding box center [271, 32] width 6 height 5
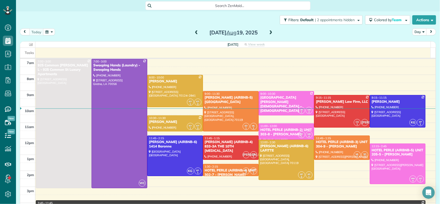
click at [194, 32] on span at bounding box center [197, 32] width 6 height 5
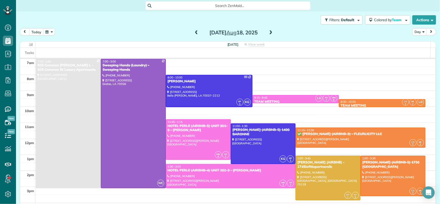
click at [269, 30] on span at bounding box center [271, 32] width 6 height 5
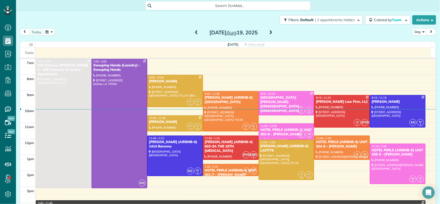
click at [194, 31] on span at bounding box center [197, 32] width 6 height 5
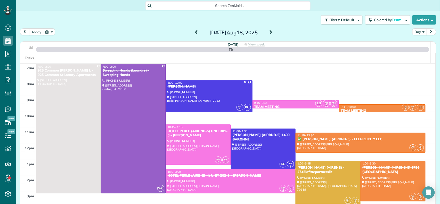
click at [194, 31] on span at bounding box center [197, 32] width 6 height 5
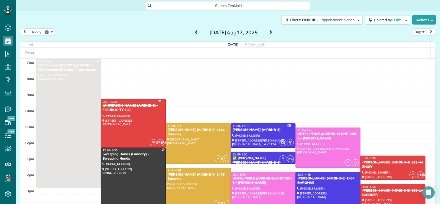
click at [194, 31] on span at bounding box center [197, 32] width 6 height 5
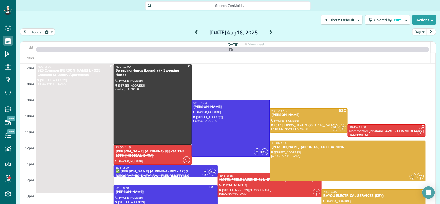
click at [194, 31] on span at bounding box center [197, 32] width 6 height 5
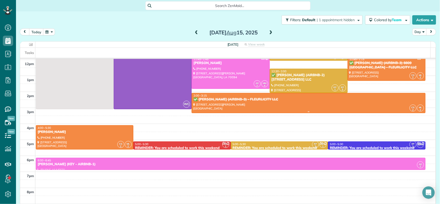
scroll to position [69, 0]
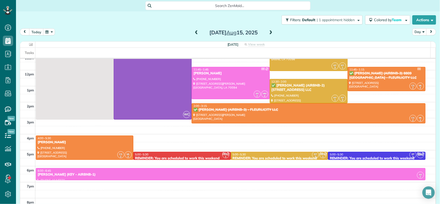
click at [268, 34] on span at bounding box center [271, 32] width 6 height 5
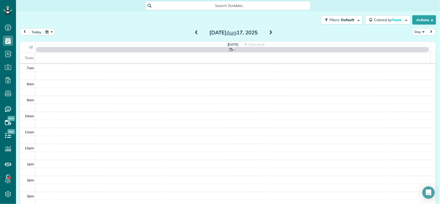
click at [268, 34] on span at bounding box center [271, 32] width 6 height 5
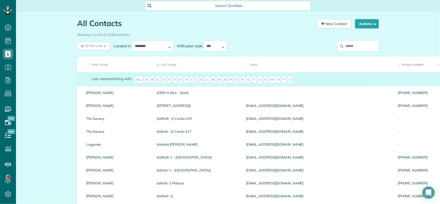
scroll to position [2, 2]
